Goal: Check status: Check status

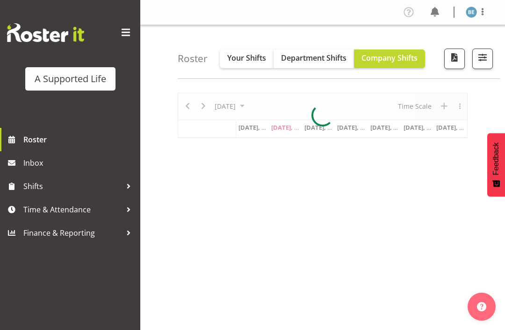
click at [125, 35] on span at bounding box center [125, 32] width 15 height 15
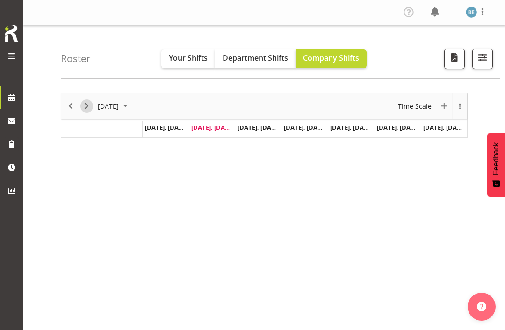
click at [89, 108] on span "Next" at bounding box center [86, 107] width 11 height 12
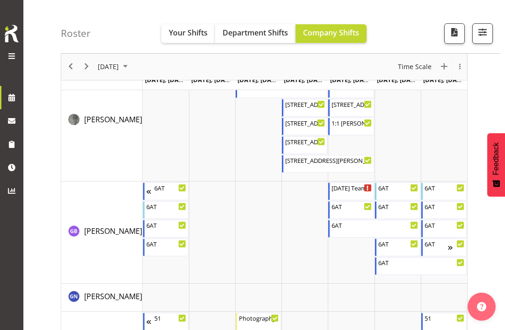
scroll to position [1817, 0]
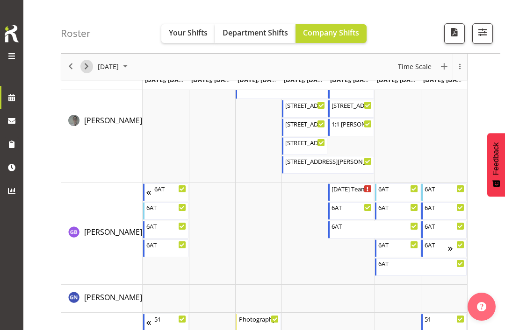
click at [86, 64] on span "Next" at bounding box center [86, 67] width 11 height 12
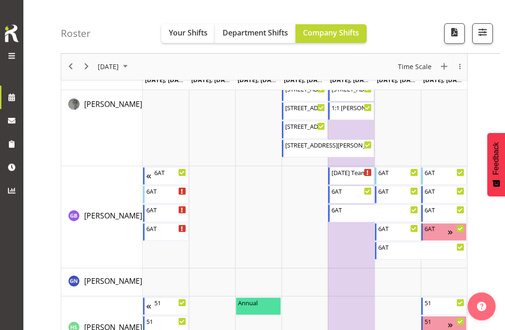
scroll to position [1722, 0]
click at [89, 61] on span "Next" at bounding box center [86, 67] width 11 height 12
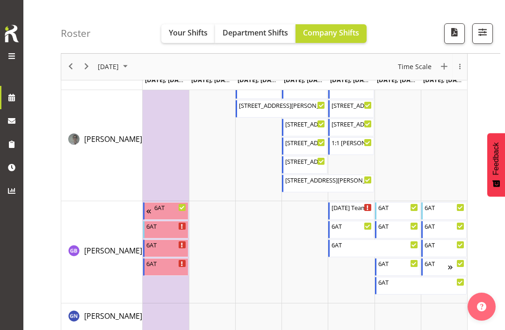
scroll to position [1781, 0]
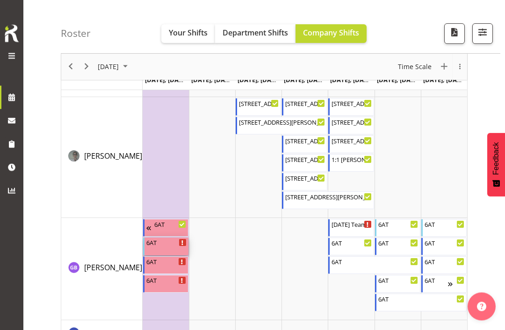
click at [170, 243] on div "6AT" at bounding box center [166, 242] width 40 height 9
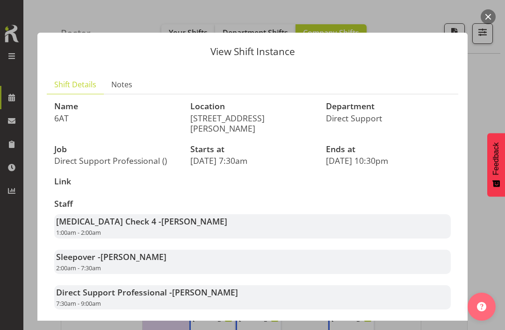
scroll to position [0, 0]
click at [488, 17] on button "button" at bounding box center [488, 16] width 15 height 15
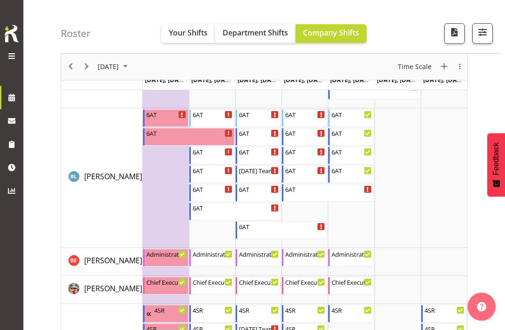
scroll to position [746, 0]
click at [269, 190] on div "6AT" at bounding box center [259, 189] width 40 height 9
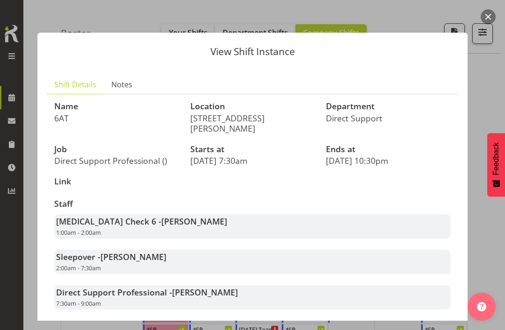
scroll to position [0, 0]
click at [492, 18] on button "button" at bounding box center [488, 16] width 15 height 15
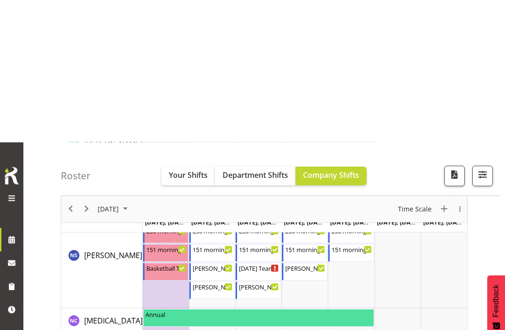
scroll to position [2620, 0]
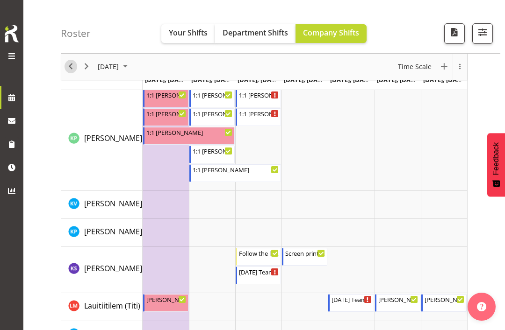
click at [71, 69] on span "Previous" at bounding box center [70, 67] width 11 height 12
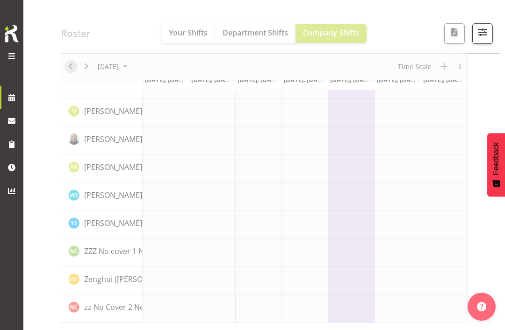
scroll to position [129, 0]
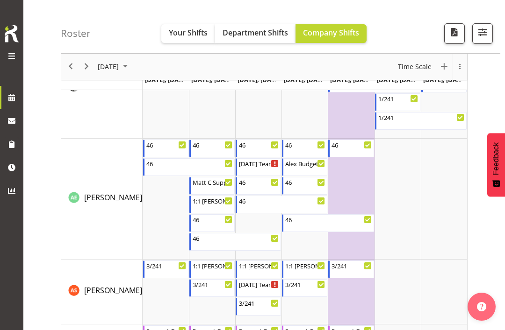
scroll to position [55, 0]
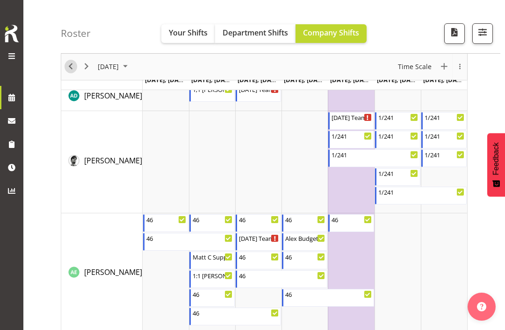
click at [69, 68] on span "Previous" at bounding box center [70, 67] width 11 height 12
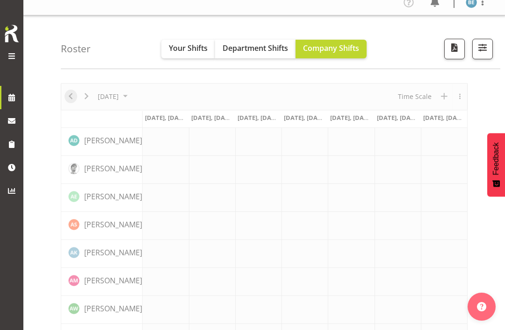
scroll to position [9, 0]
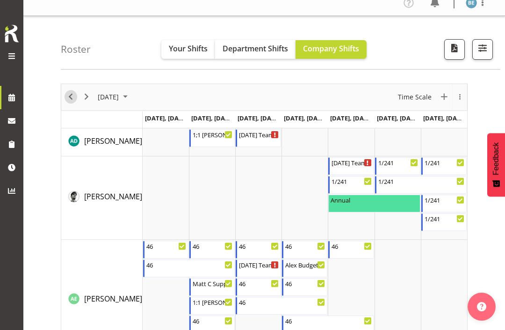
click at [71, 94] on span "Previous" at bounding box center [70, 97] width 11 height 12
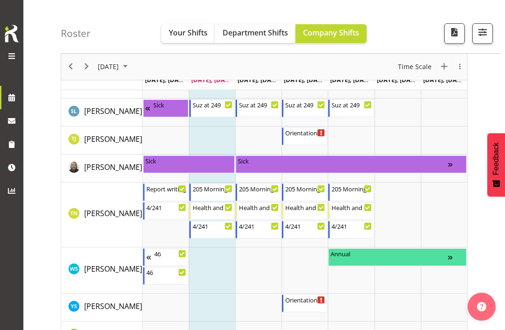
scroll to position [5210, 0]
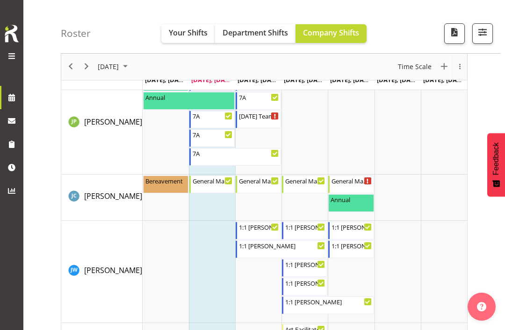
scroll to position [2559, 0]
click at [80, 70] on div "next period" at bounding box center [87, 67] width 16 height 26
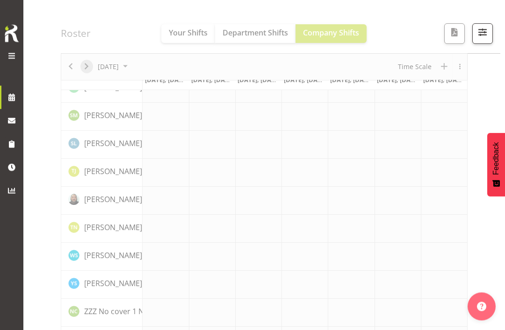
scroll to position [129, 0]
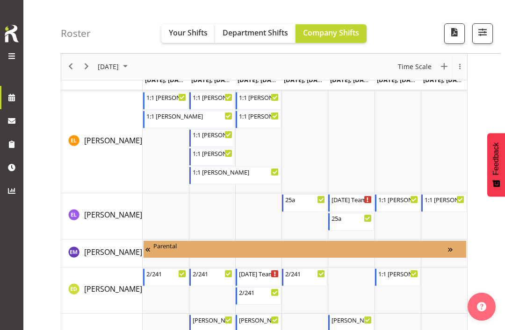
scroll to position [1452, 0]
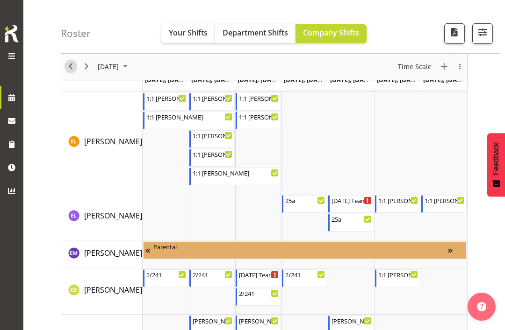
click at [68, 68] on span "Previous" at bounding box center [70, 67] width 11 height 12
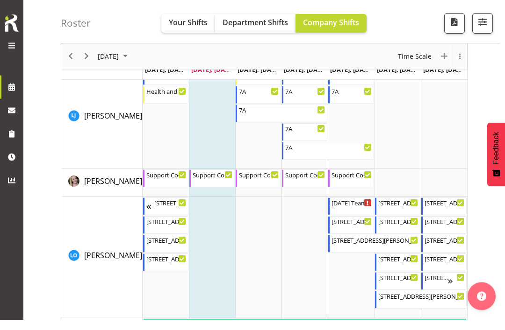
scroll to position [2620, 0]
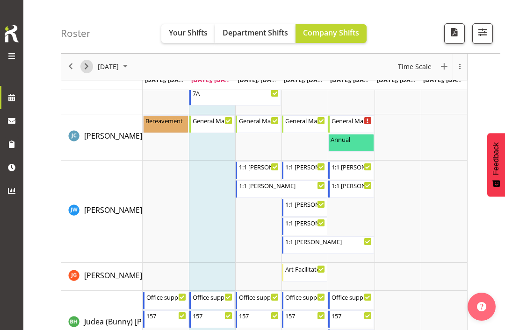
click at [85, 70] on span "Next" at bounding box center [86, 67] width 11 height 12
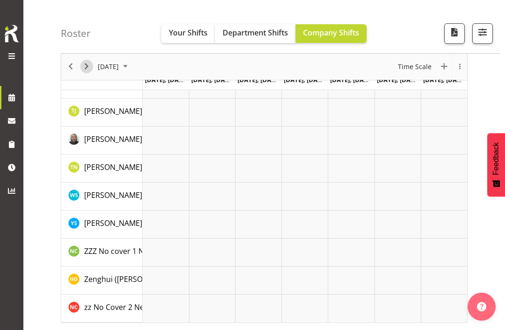
scroll to position [129, 0]
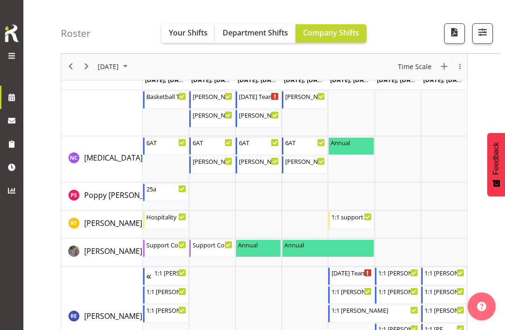
scroll to position [4003, 0]
